Goal: Information Seeking & Learning: Learn about a topic

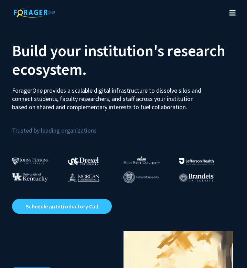
click at [233, 10] on icon "Toggle navigation" at bounding box center [233, 13] width 6 height 7
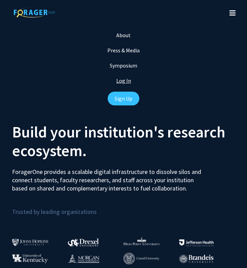
click at [128, 83] on link "Log In" at bounding box center [123, 80] width 15 height 7
select select
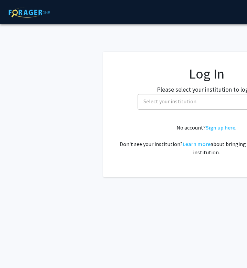
scroll to position [0, 54]
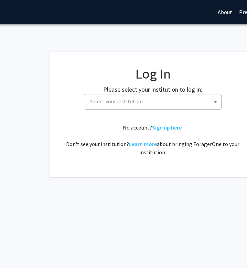
click at [160, 104] on span "Select your institution" at bounding box center [154, 101] width 134 height 14
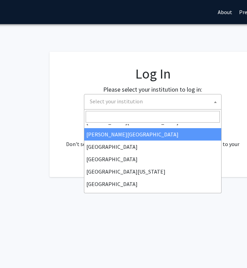
type input "n"
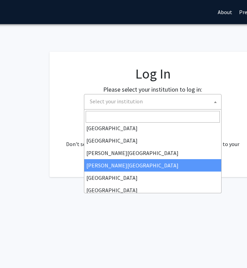
scroll to position [0, 0]
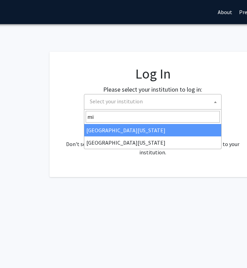
type input "m"
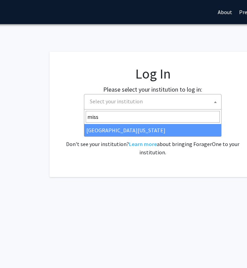
type input "miss"
select select "33"
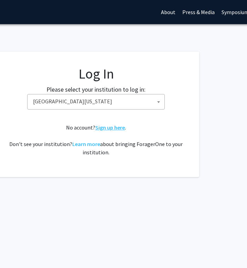
scroll to position [0, 140]
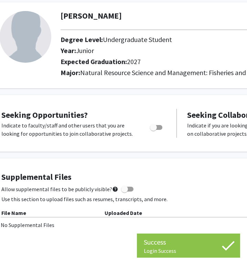
scroll to position [34, 34]
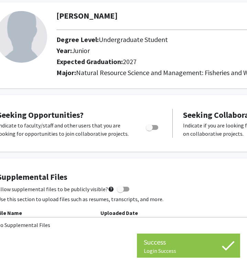
click at [151, 127] on span "Toggle" at bounding box center [149, 127] width 7 height 7
click at [150, 130] on input "Are you actively seeking opportunities?" at bounding box center [149, 130] width 0 height 0
checkbox input "true"
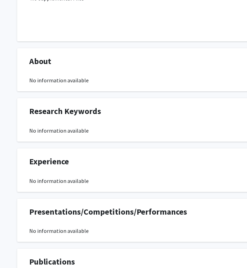
scroll to position [0, 0]
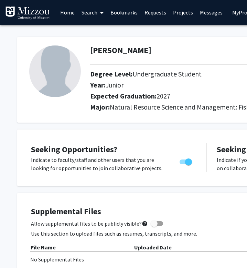
click at [68, 10] on link "Home" at bounding box center [67, 12] width 21 height 24
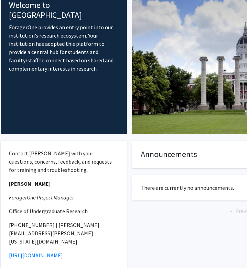
scroll to position [0, 17]
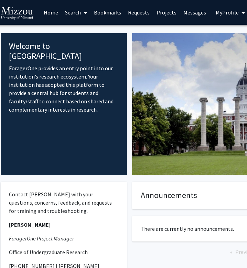
click at [85, 10] on icon at bounding box center [85, 13] width 3 height 6
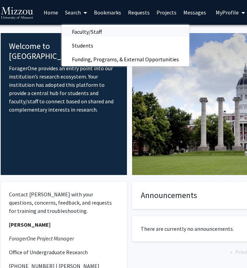
click at [90, 31] on span "Faculty/Staff" at bounding box center [87, 32] width 51 height 14
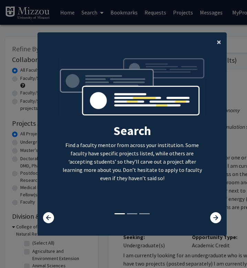
click at [217, 44] on button "×" at bounding box center [220, 41] width 16 height 19
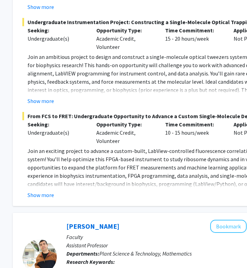
scroll to position [1591, 96]
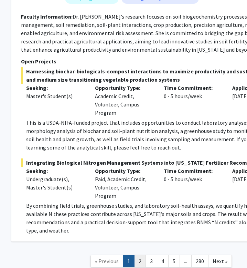
click at [138, 255] on link "2" at bounding box center [140, 261] width 12 height 12
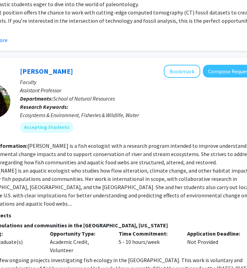
scroll to position [1216, 143]
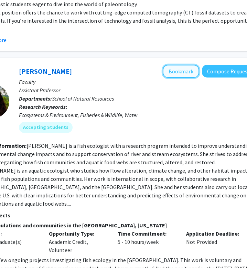
click at [174, 65] on button "Bookmark" at bounding box center [181, 71] width 37 height 13
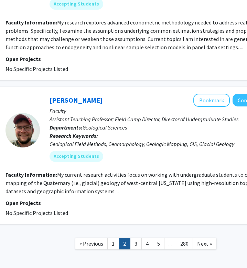
scroll to position [2076, 113]
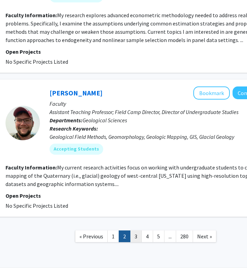
click at [133, 230] on link "3" at bounding box center [136, 236] width 12 height 12
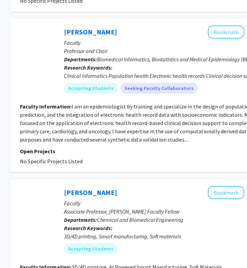
scroll to position [1458, 98]
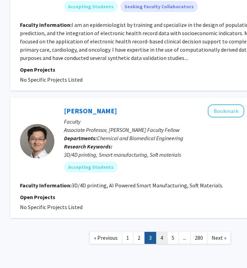
click at [164, 232] on link "4" at bounding box center [162, 238] width 12 height 12
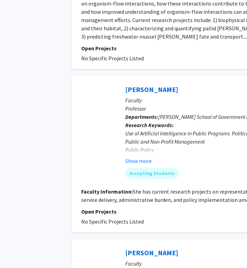
scroll to position [1087, 37]
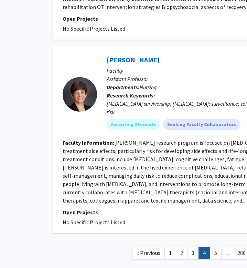
click at [212, 247] on link "5" at bounding box center [216, 253] width 12 height 12
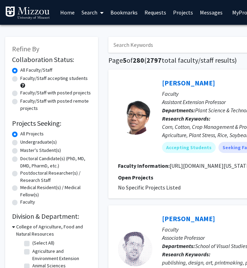
click at [51, 79] on label "Faculty/Staff accepting students" at bounding box center [54, 78] width 68 height 7
click at [25, 79] on input "Faculty/Staff accepting students" at bounding box center [22, 77] width 4 height 4
radio input "true"
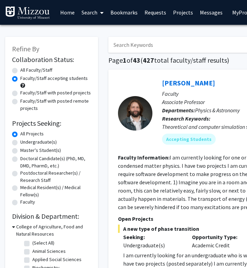
click at [49, 92] on label "Faculty/Staff with posted projects" at bounding box center [55, 92] width 71 height 7
click at [25, 92] on input "Faculty/Staff with posted projects" at bounding box center [22, 91] width 4 height 4
radio input "true"
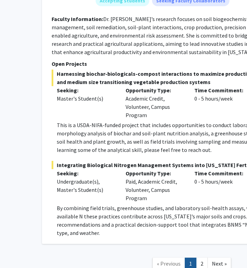
scroll to position [3510, 66]
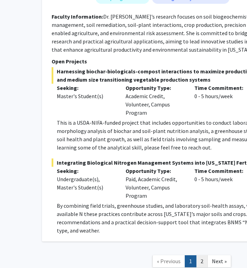
click at [205, 255] on link "2" at bounding box center [202, 261] width 12 height 12
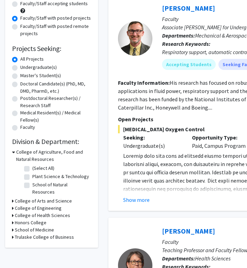
scroll to position [80, 0]
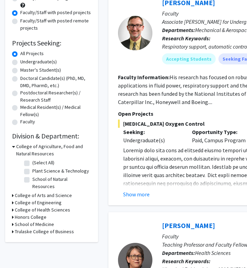
click at [32, 178] on label "School of Natural Resources" at bounding box center [60, 183] width 57 height 14
click at [32, 178] on input "School of Natural Resources" at bounding box center [34, 178] width 4 height 4
checkbox input "true"
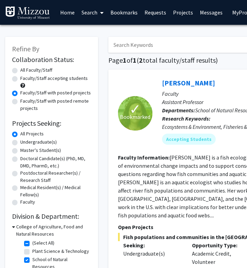
click at [20, 70] on label "All Faculty/Staff" at bounding box center [36, 69] width 32 height 7
click at [20, 70] on input "All Faculty/Staff" at bounding box center [22, 68] width 4 height 4
radio input "true"
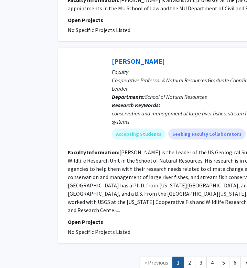
scroll to position [1794, 50]
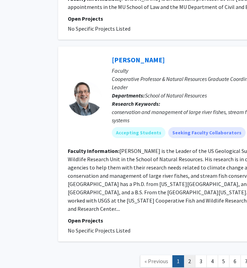
click at [187, 255] on link "2" at bounding box center [190, 261] width 12 height 12
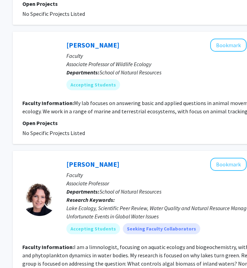
scroll to position [1051, 166]
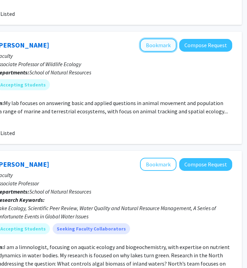
click at [164, 39] on button "Bookmark" at bounding box center [158, 45] width 37 height 13
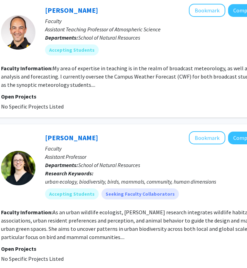
scroll to position [1399, 117]
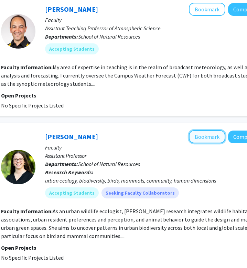
click at [206, 130] on button "Bookmark" at bounding box center [207, 136] width 37 height 13
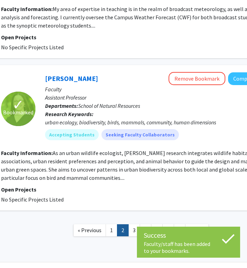
scroll to position [1456, 117]
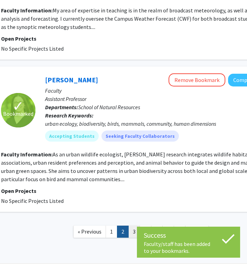
click at [138, 226] on link "3" at bounding box center [134, 232] width 12 height 12
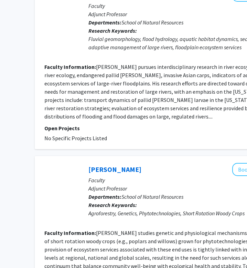
scroll to position [1473, 74]
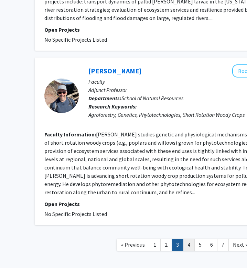
click at [192, 239] on link "4" at bounding box center [189, 245] width 12 height 12
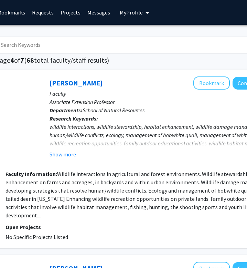
scroll to position [0, 116]
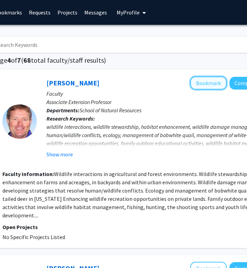
click at [215, 83] on button "Bookmark" at bounding box center [208, 82] width 37 height 13
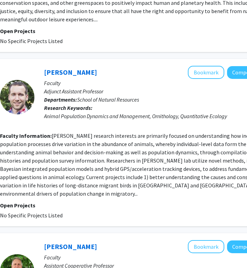
scroll to position [790, 118]
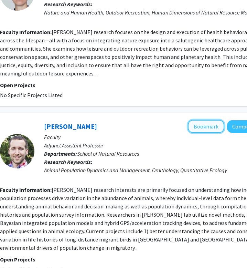
click at [202, 120] on button "Bookmark" at bounding box center [206, 126] width 37 height 13
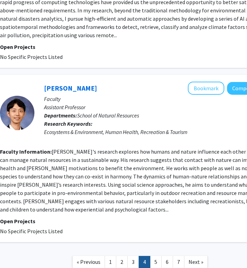
scroll to position [1549, 118]
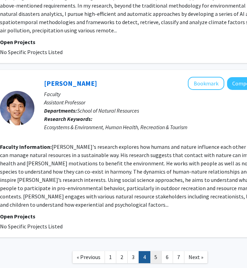
click at [156, 251] on link "5" at bounding box center [156, 257] width 12 height 12
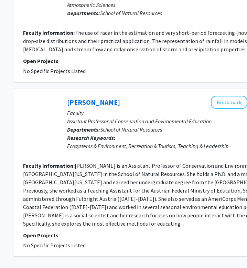
scroll to position [1374, 95]
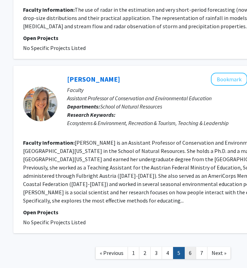
click at [188, 247] on link "6" at bounding box center [191, 253] width 12 height 12
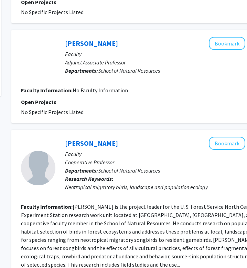
scroll to position [197, 101]
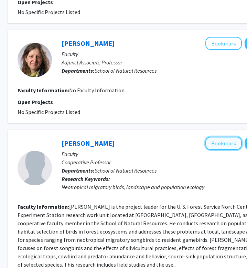
click at [217, 137] on button "Bookmark" at bounding box center [224, 143] width 37 height 13
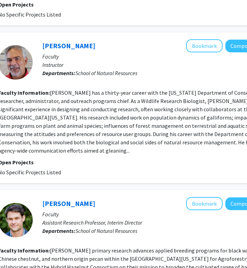
scroll to position [469, 124]
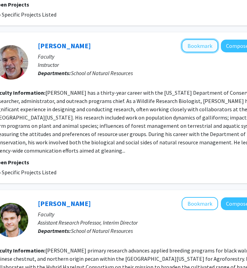
click at [191, 39] on button "Bookmark" at bounding box center [200, 45] width 37 height 13
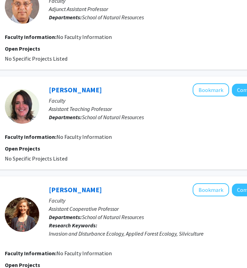
scroll to position [1092, 113]
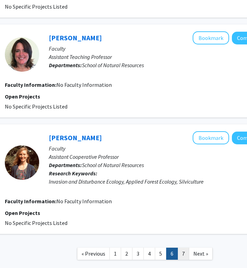
click at [184, 248] on link "7" at bounding box center [184, 254] width 12 height 12
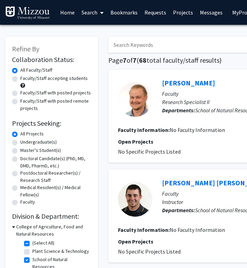
click at [183, 13] on link "Projects" at bounding box center [183, 12] width 27 height 24
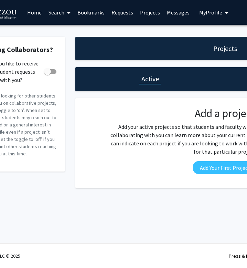
scroll to position [0, 32]
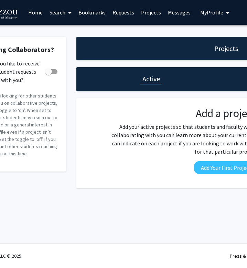
click at [68, 10] on icon at bounding box center [69, 13] width 3 height 6
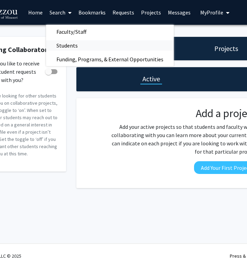
click at [74, 45] on span "Students" at bounding box center [67, 46] width 42 height 14
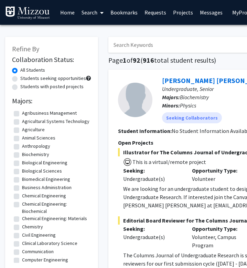
click at [51, 80] on label "Students seeking opportunities" at bounding box center [53, 78] width 66 height 7
click at [25, 79] on input "Students seeking opportunities" at bounding box center [22, 77] width 4 height 4
radio input "true"
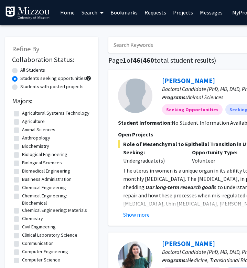
click at [54, 90] on label "Students with posted projects" at bounding box center [51, 86] width 63 height 7
click at [25, 87] on input "Students with posted projects" at bounding box center [22, 85] width 4 height 4
radio input "true"
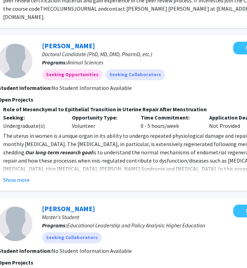
scroll to position [0, 120]
